Goal: Task Accomplishment & Management: Manage account settings

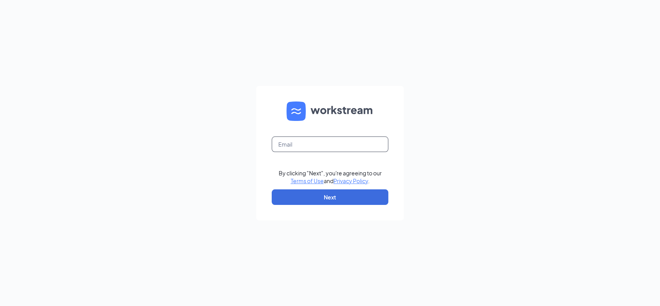
click at [314, 143] on input "text" at bounding box center [330, 144] width 117 height 16
type input "ihop555@gmail.com"
click at [318, 206] on form "ihop555@gmail.com By clicking "Next", you're agreeing to our Terms of Use and P…" at bounding box center [330, 153] width 148 height 135
click at [317, 199] on button "Next" at bounding box center [330, 197] width 117 height 16
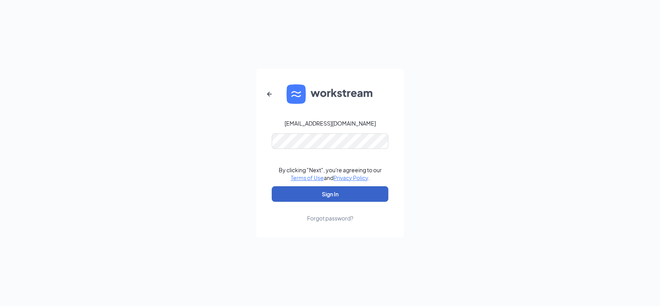
click at [312, 190] on button "Sign In" at bounding box center [330, 194] width 117 height 16
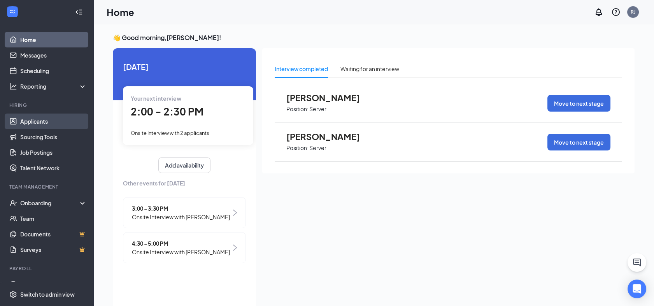
click at [37, 119] on link "Applicants" at bounding box center [53, 122] width 66 height 16
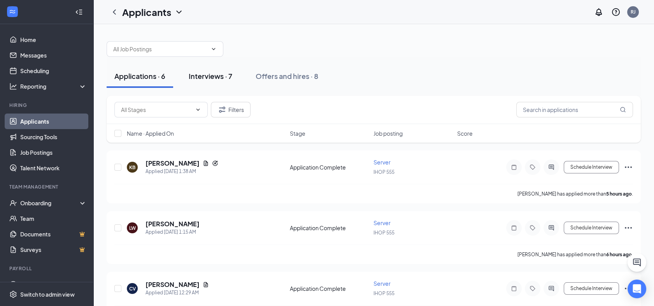
click at [212, 77] on div "Interviews · 7" at bounding box center [211, 76] width 44 height 10
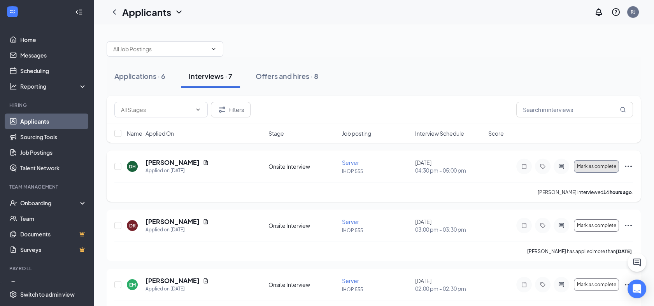
click at [602, 168] on span "Mark as complete" at bounding box center [595, 166] width 39 height 5
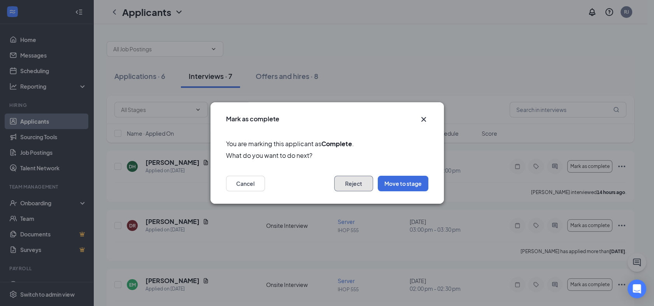
click at [355, 182] on button "Reject" at bounding box center [353, 184] width 39 height 16
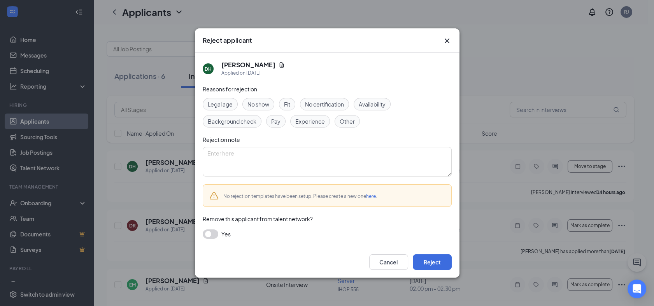
click at [371, 101] on span "Availability" at bounding box center [372, 104] width 27 height 9
click at [308, 124] on span "Experience" at bounding box center [310, 121] width 30 height 9
click at [215, 233] on button "button" at bounding box center [211, 233] width 16 height 9
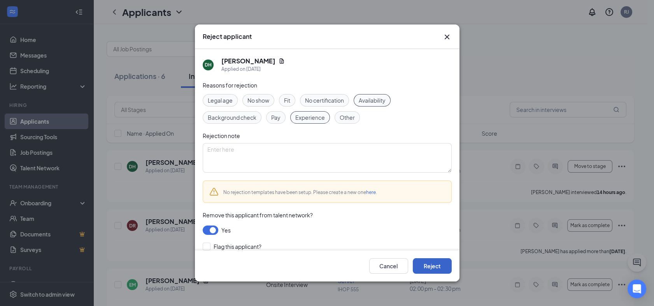
click at [432, 269] on button "Reject" at bounding box center [432, 266] width 39 height 16
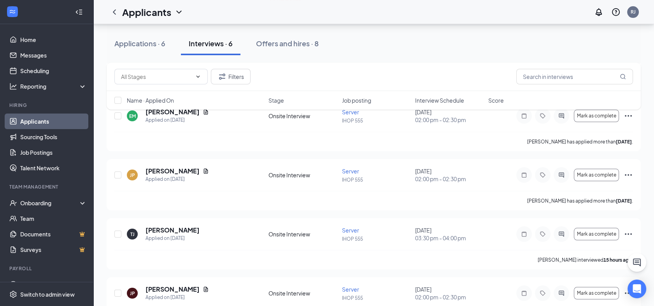
scroll to position [190, 0]
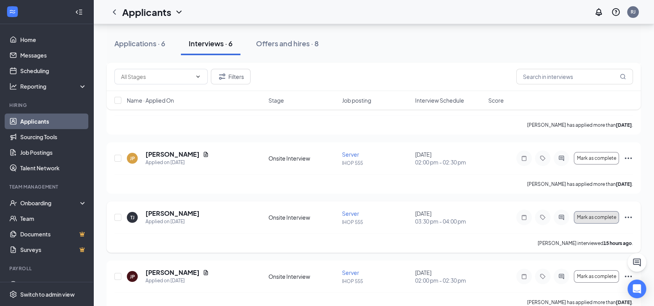
click at [597, 217] on span "Mark as complete" at bounding box center [595, 217] width 39 height 5
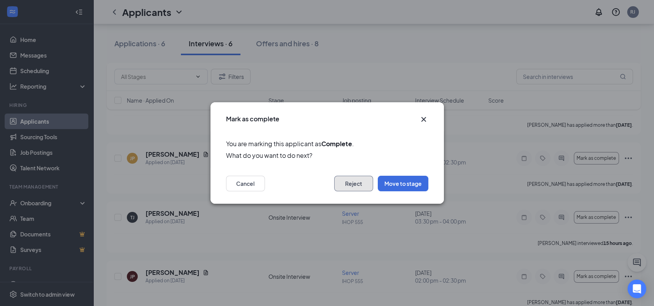
click at [353, 180] on button "Reject" at bounding box center [353, 184] width 39 height 16
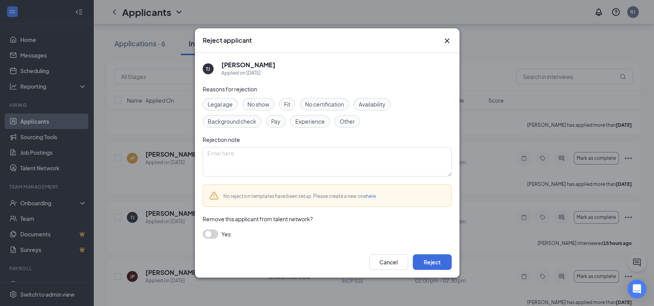
scroll to position [189, 0]
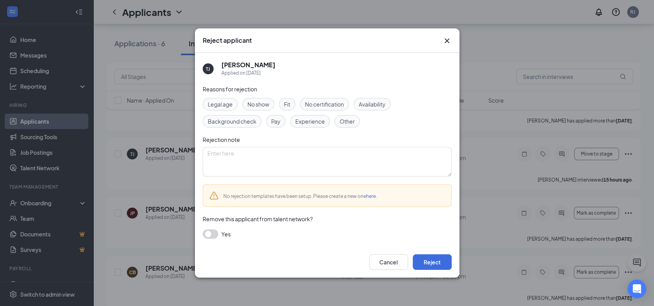
click at [367, 104] on span "Availability" at bounding box center [372, 104] width 27 height 9
click at [319, 121] on span "Experience" at bounding box center [310, 121] width 30 height 9
click at [217, 238] on div "Yes" at bounding box center [327, 233] width 249 height 9
click at [215, 236] on button "button" at bounding box center [211, 233] width 16 height 9
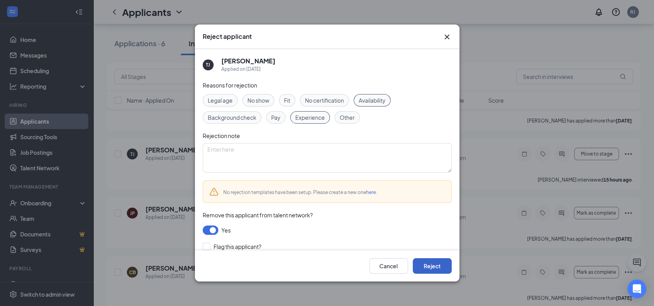
click at [429, 266] on button "Reject" at bounding box center [432, 266] width 39 height 16
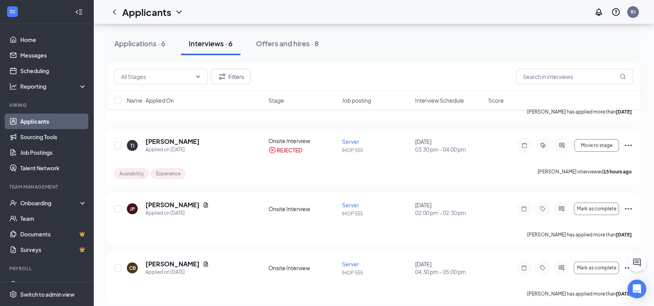
scroll to position [205, 0]
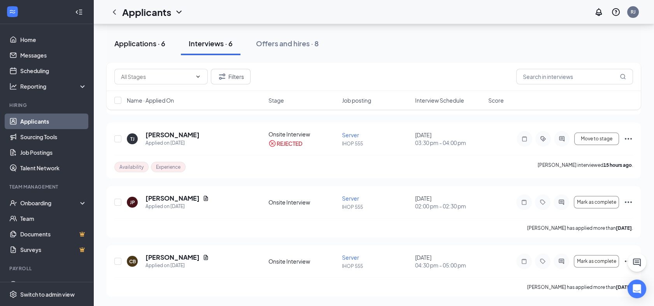
click at [137, 42] on div "Applications · 6" at bounding box center [139, 43] width 51 height 10
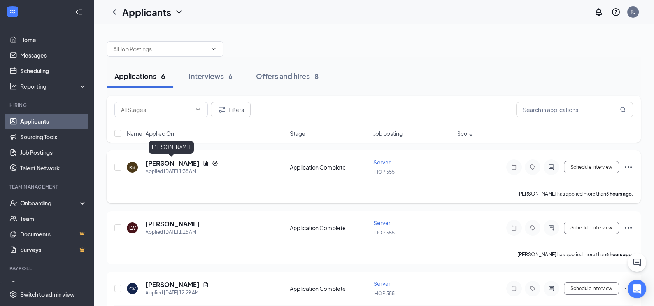
click at [171, 162] on h5 "[PERSON_NAME]" at bounding box center [172, 163] width 54 height 9
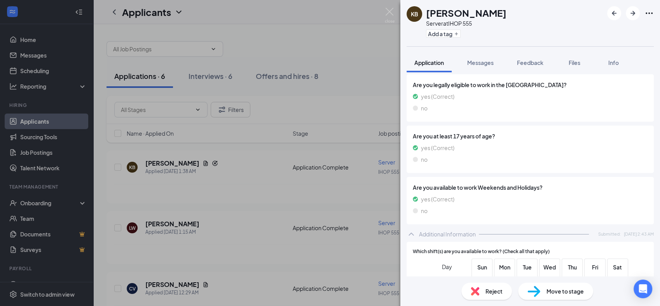
scroll to position [357, 0]
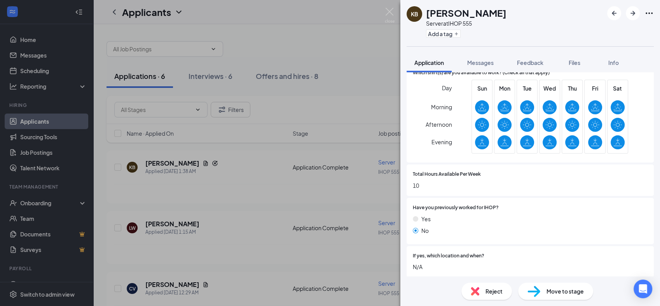
click at [575, 291] on span "Move to stage" at bounding box center [565, 291] width 37 height 9
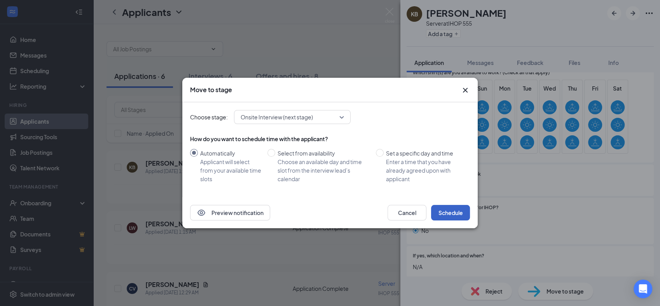
click at [449, 212] on button "Schedule" at bounding box center [450, 213] width 39 height 16
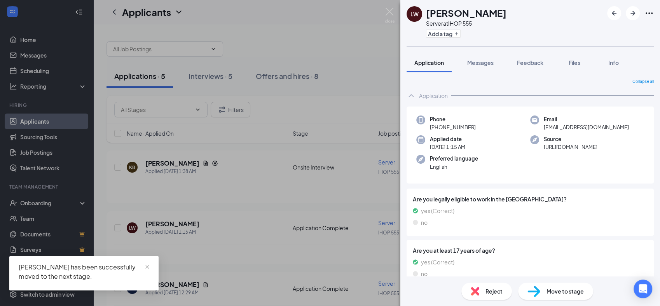
scroll to position [178, 0]
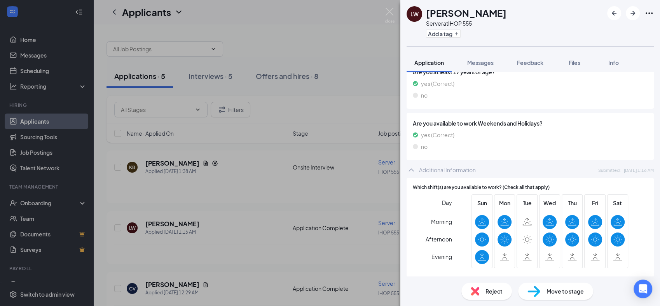
click at [481, 299] on div "Reject" at bounding box center [487, 291] width 51 height 17
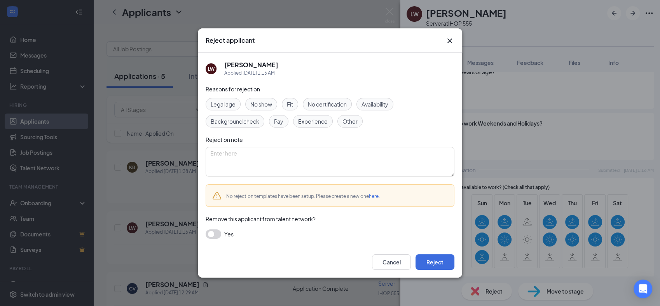
click at [368, 104] on span "Availability" at bounding box center [375, 104] width 27 height 9
click at [316, 124] on span "Experience" at bounding box center [313, 121] width 30 height 9
click at [213, 233] on button "button" at bounding box center [214, 233] width 16 height 9
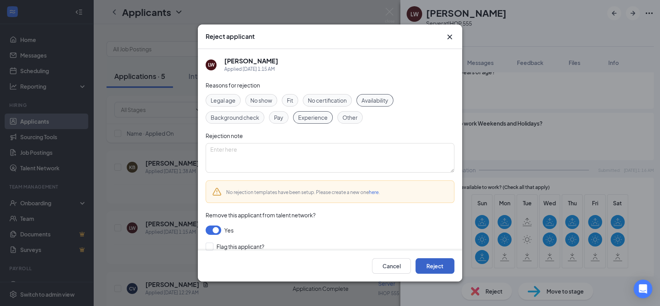
click at [428, 264] on button "Reject" at bounding box center [435, 266] width 39 height 16
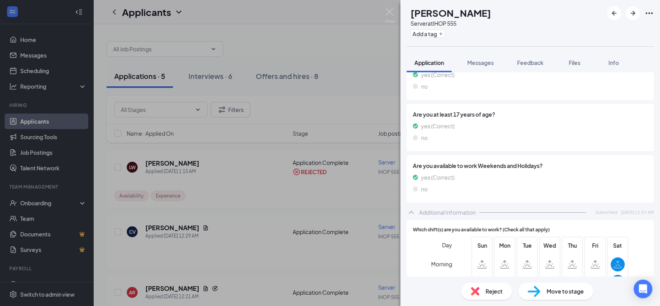
scroll to position [357, 0]
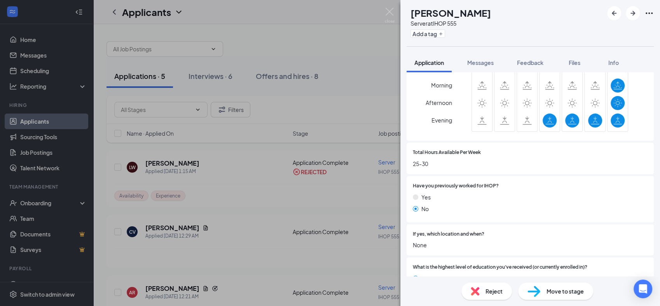
click at [491, 291] on span "Reject" at bounding box center [494, 291] width 17 height 9
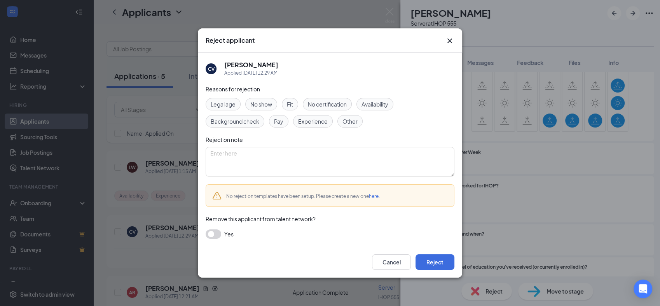
click at [371, 102] on span "Availability" at bounding box center [375, 104] width 27 height 9
click at [320, 121] on span "Experience" at bounding box center [313, 121] width 30 height 9
click at [218, 232] on button "button" at bounding box center [214, 233] width 16 height 9
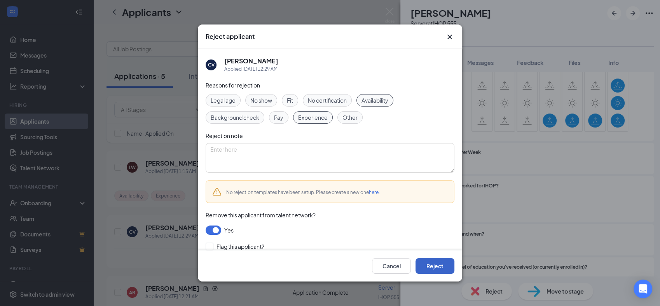
click at [428, 268] on button "Reject" at bounding box center [435, 266] width 39 height 16
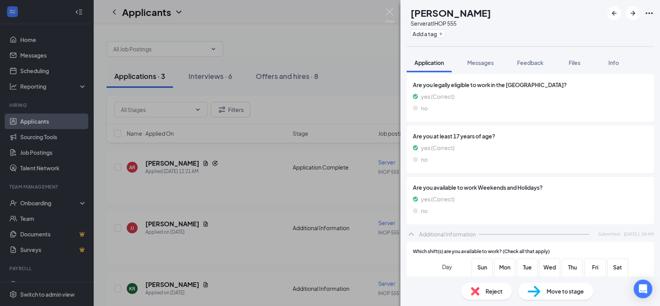
scroll to position [357, 0]
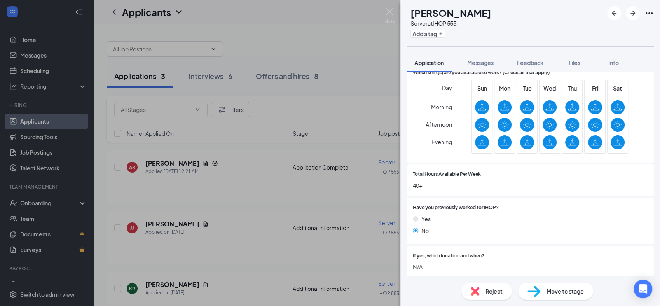
click at [555, 295] on span "Move to stage" at bounding box center [565, 291] width 37 height 9
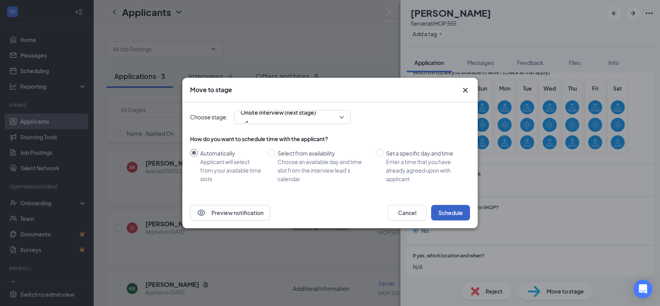
click at [453, 212] on button "Schedule" at bounding box center [450, 213] width 39 height 16
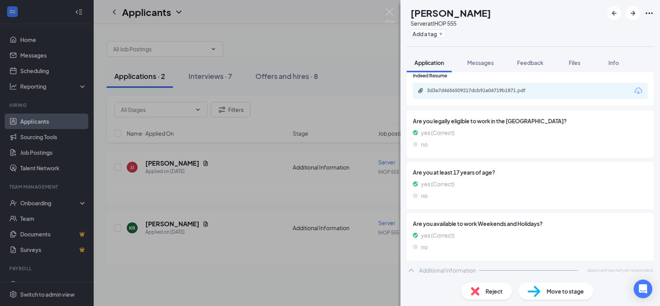
scroll to position [122, 0]
click at [389, 11] on img at bounding box center [390, 15] width 10 height 15
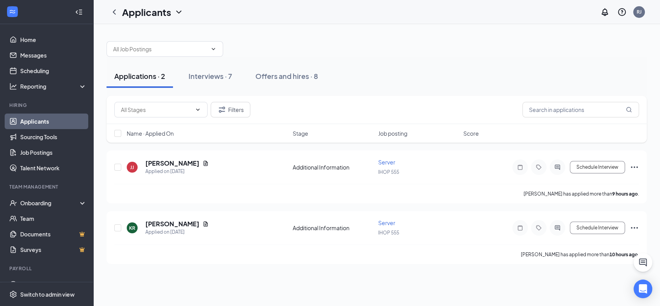
click at [389, 12] on div "Applicants RJ" at bounding box center [376, 12] width 567 height 24
click at [641, 13] on div "RJ" at bounding box center [639, 12] width 5 height 7
click at [565, 91] on div "Log out" at bounding box center [596, 87] width 76 height 8
